Goal: Information Seeking & Learning: Learn about a topic

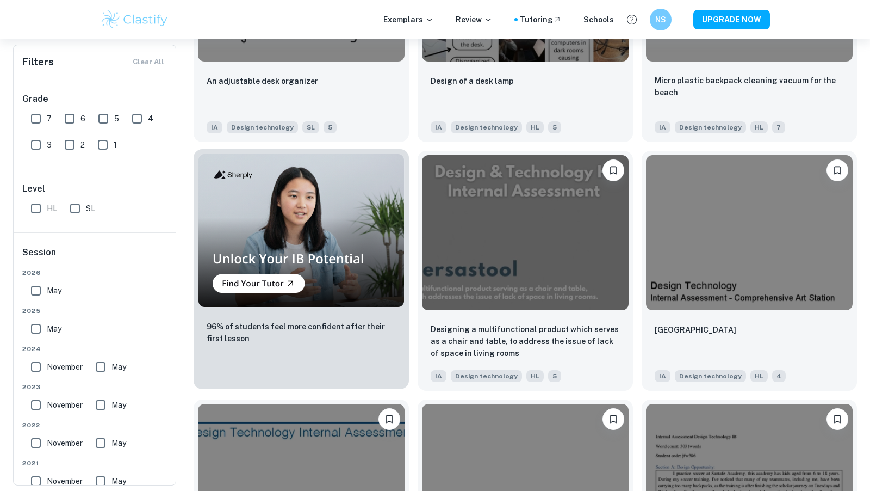
scroll to position [651, 0]
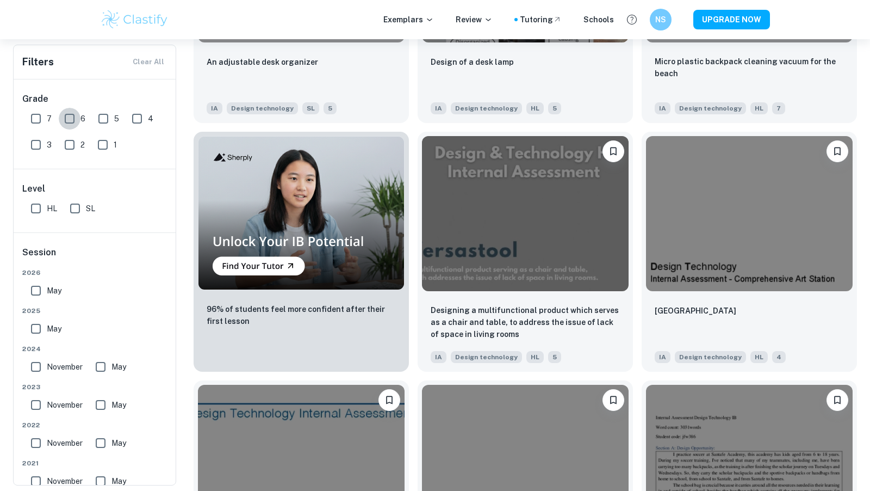
click at [74, 119] on input "6" at bounding box center [70, 119] width 22 height 22
checkbox input "true"
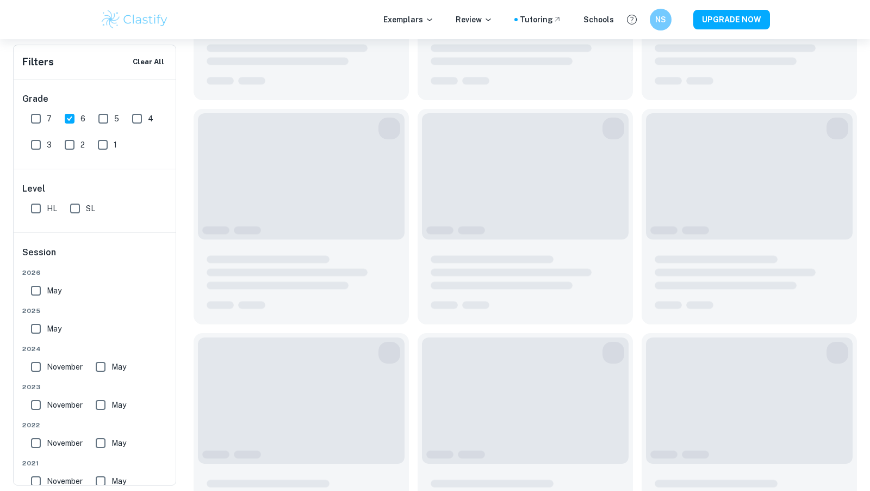
scroll to position [309, 0]
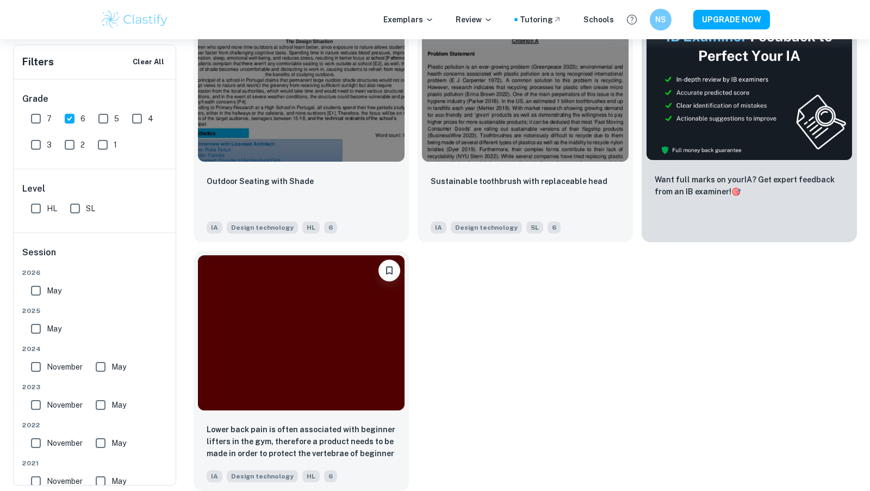
click at [34, 119] on input "7" at bounding box center [36, 119] width 22 height 22
checkbox input "true"
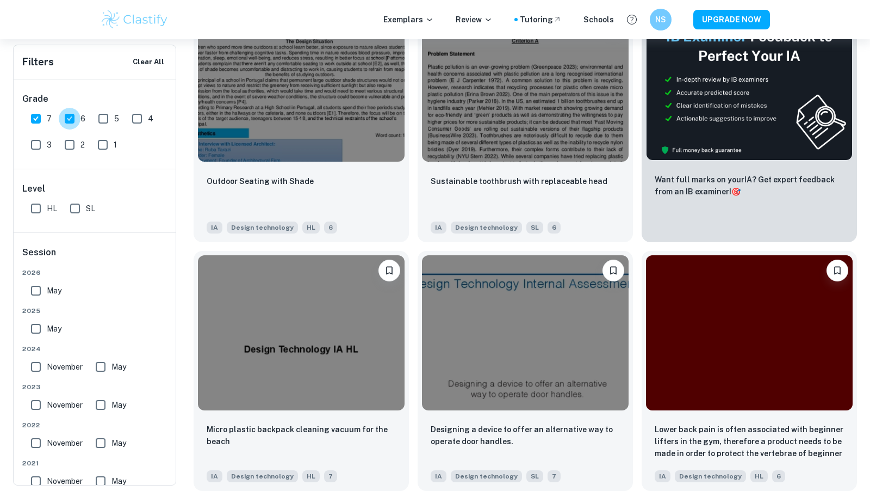
click at [66, 116] on input "6" at bounding box center [70, 119] width 22 height 22
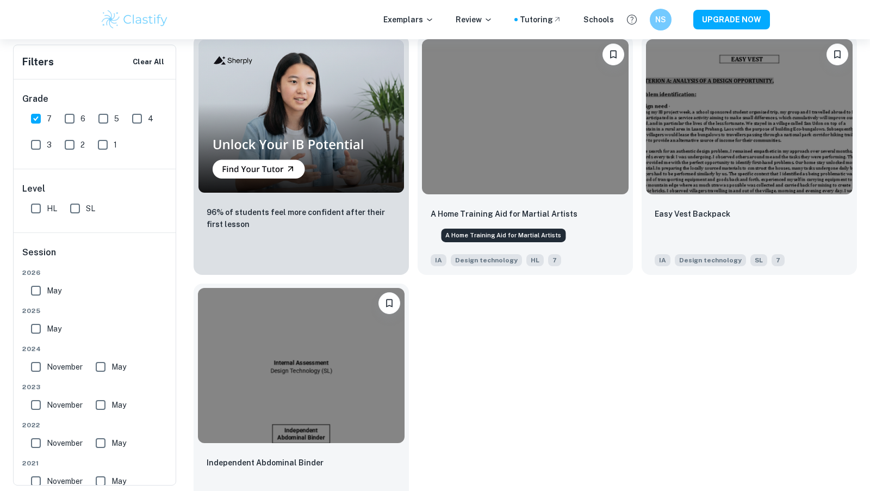
scroll to position [807, 0]
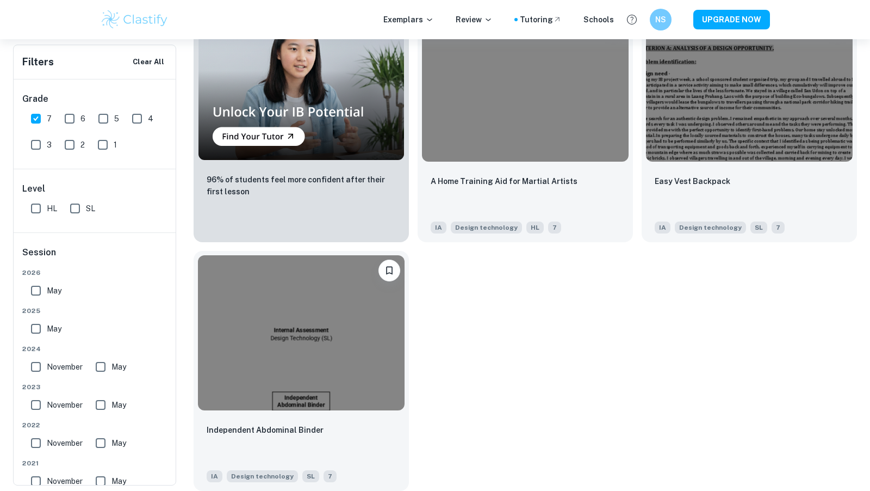
click at [71, 117] on input "6" at bounding box center [70, 119] width 22 height 22
checkbox input "true"
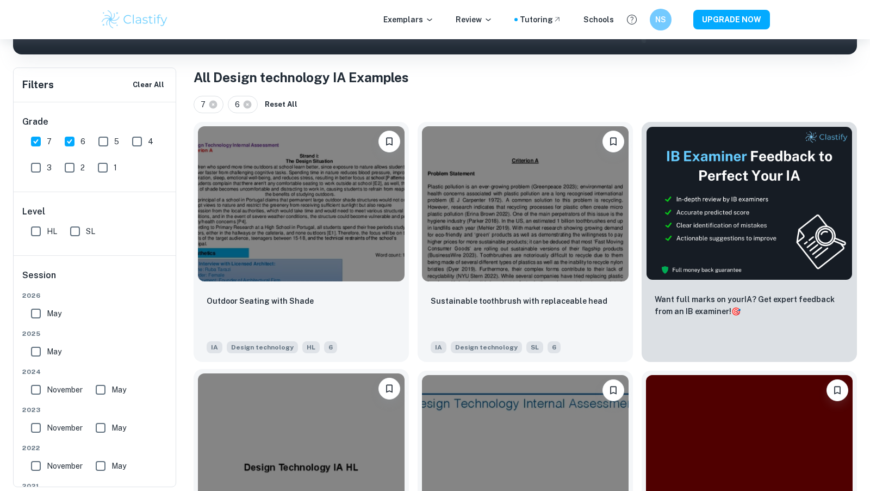
scroll to position [190, 0]
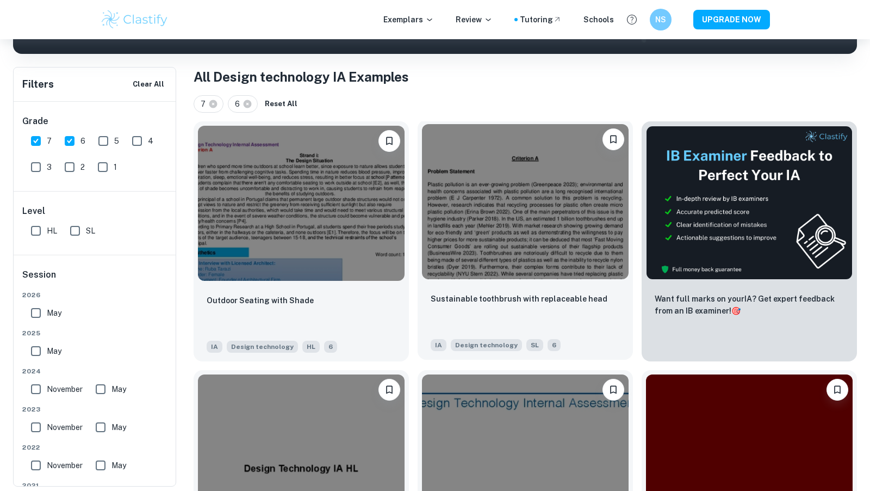
click at [500, 312] on div "Sustainable toothbrush with replaceable head" at bounding box center [525, 310] width 189 height 37
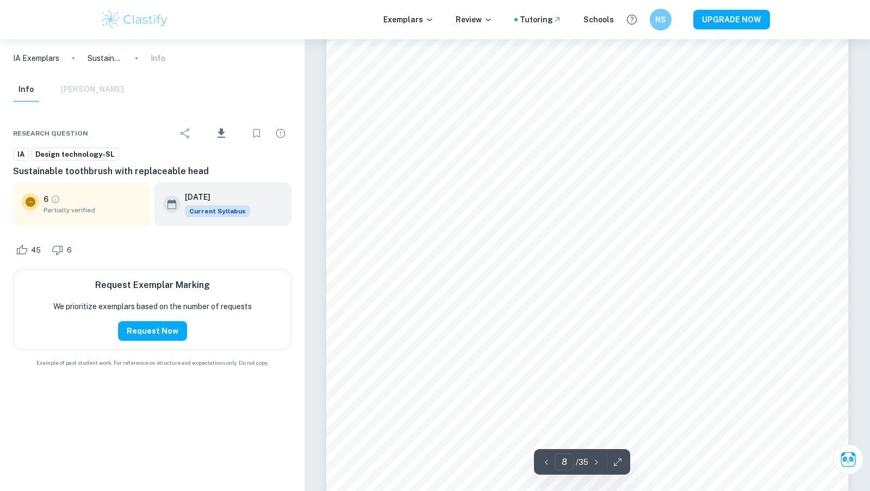
scroll to position [5494, 0]
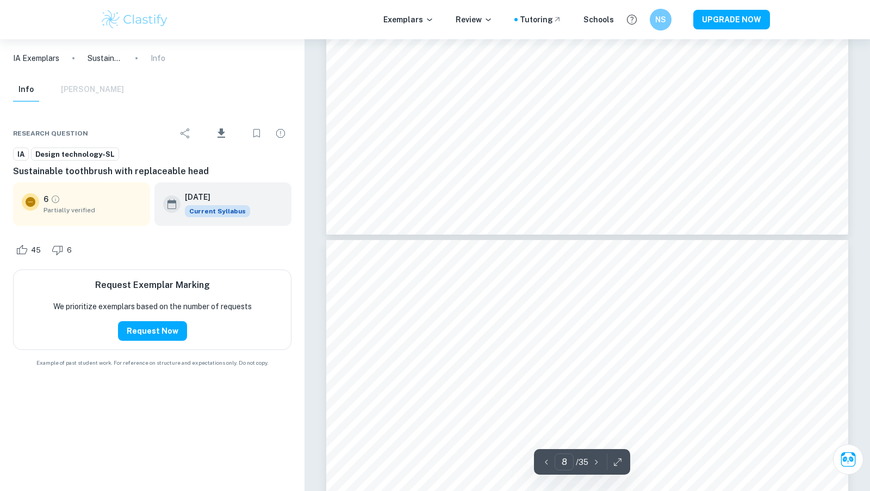
type input "9"
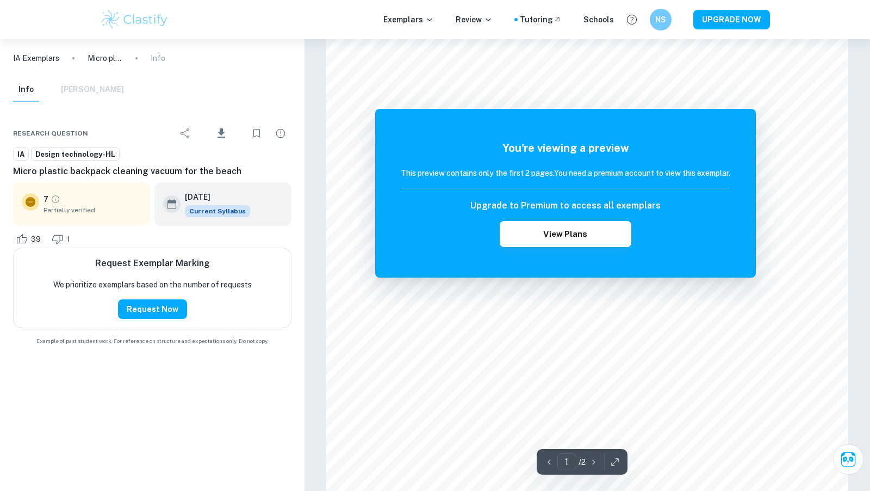
scroll to position [1115, 0]
